Goal: Task Accomplishment & Management: Use online tool/utility

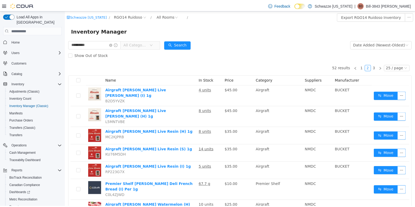
scroll to position [297, 0]
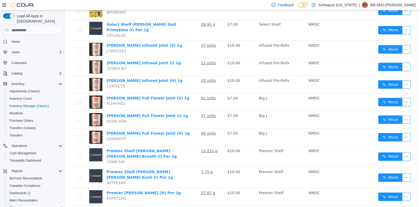
click at [12, 206] on span "Reports" at bounding box center [14, 208] width 11 height 4
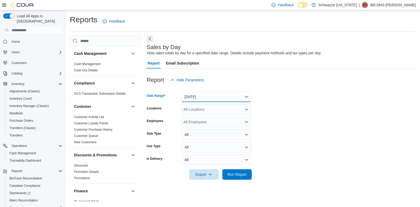
click at [198, 100] on button "[DATE]" at bounding box center [216, 97] width 70 height 11
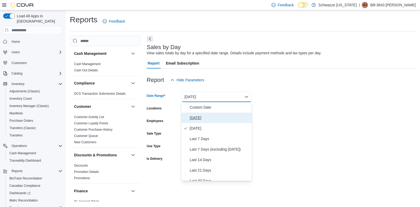
click at [192, 118] on span "[DATE]" at bounding box center [220, 118] width 60 height 6
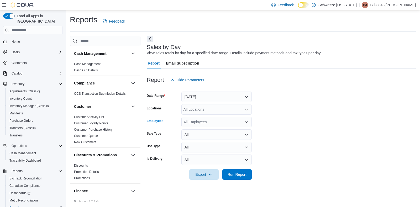
click at [201, 124] on div "All Employees" at bounding box center [216, 122] width 70 height 11
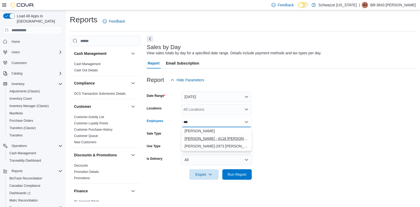
type input "***"
click at [206, 139] on span "[PERSON_NAME] - 4118 [PERSON_NAME]" at bounding box center [217, 138] width 64 height 5
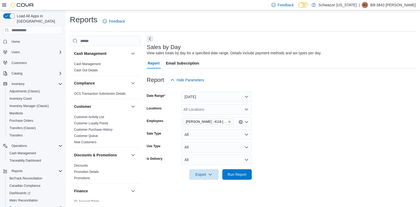
click at [331, 144] on form "Date Range [DATE] Locations All Locations Employees [PERSON_NAME] - 4118 [PERSO…" at bounding box center [281, 132] width 269 height 95
click at [245, 179] on span "Run Report" at bounding box center [237, 174] width 23 height 11
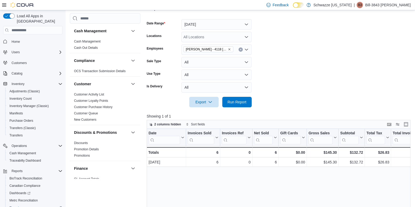
scroll to position [73, 0]
